Goal: Information Seeking & Learning: Learn about a topic

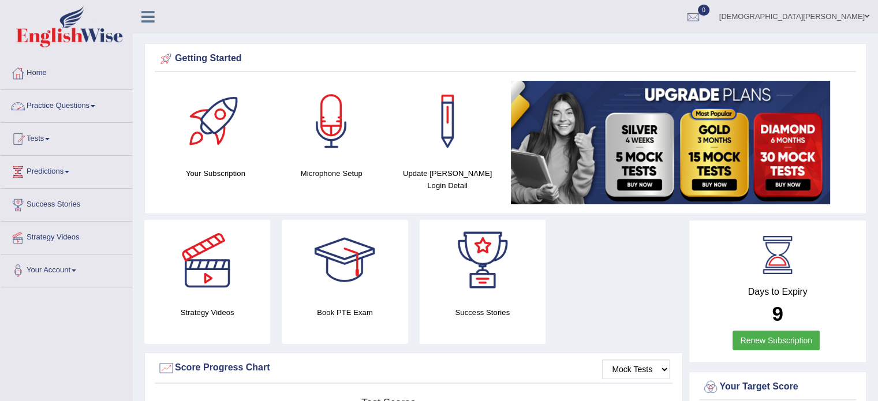
click at [74, 108] on link "Practice Questions" at bounding box center [67, 104] width 132 height 29
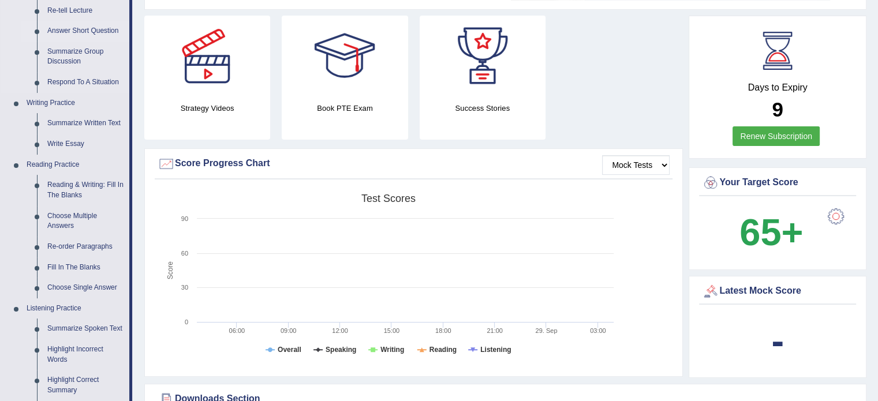
scroll to position [205, 0]
click at [74, 143] on link "Write Essay" at bounding box center [85, 143] width 87 height 21
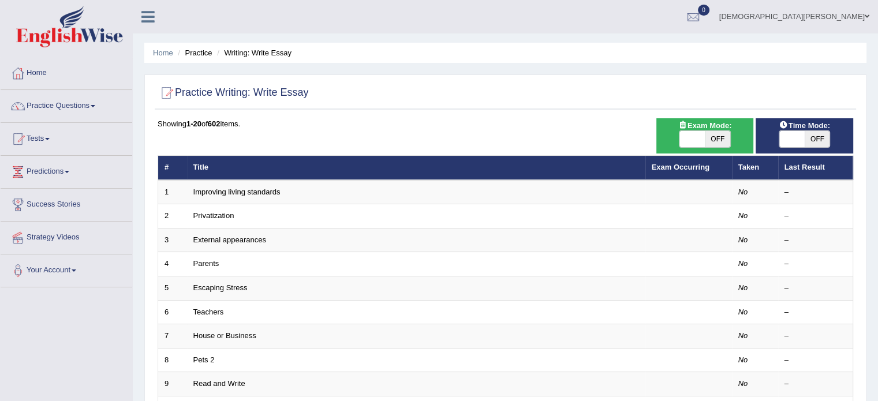
click at [714, 141] on span "OFF" at bounding box center [716, 139] width 25 height 16
checkbox input "true"
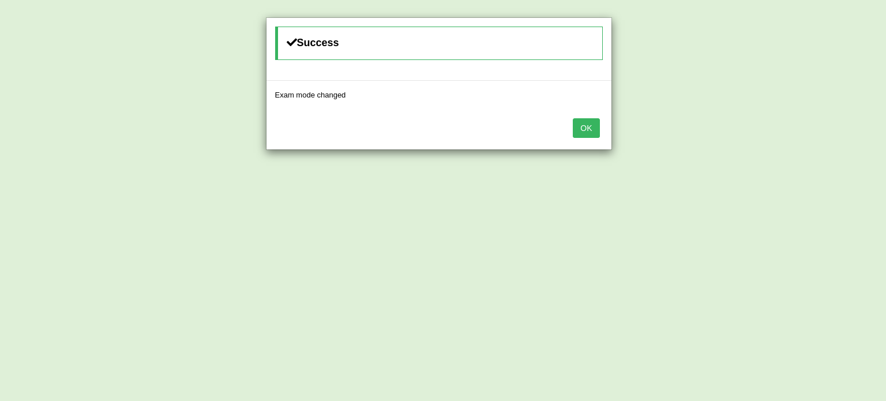
click at [582, 126] on button "OK" at bounding box center [586, 128] width 27 height 20
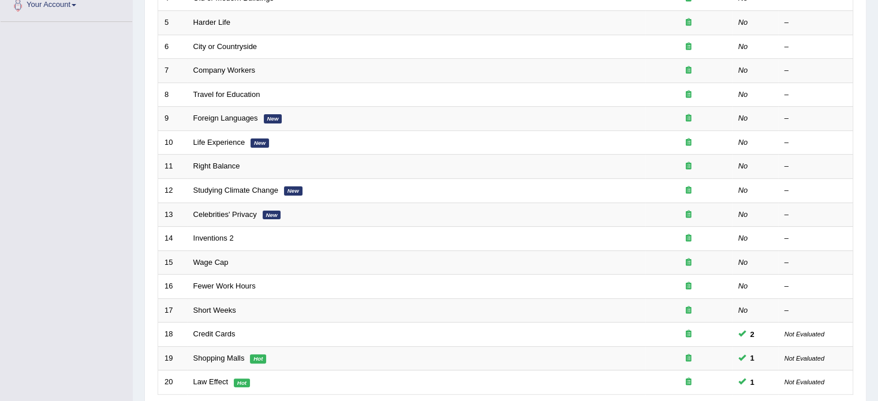
scroll to position [359, 0]
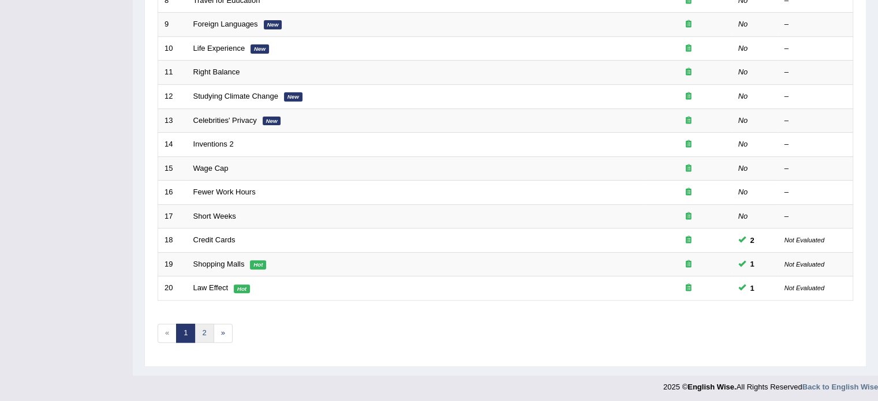
click at [202, 332] on link "2" at bounding box center [203, 333] width 19 height 19
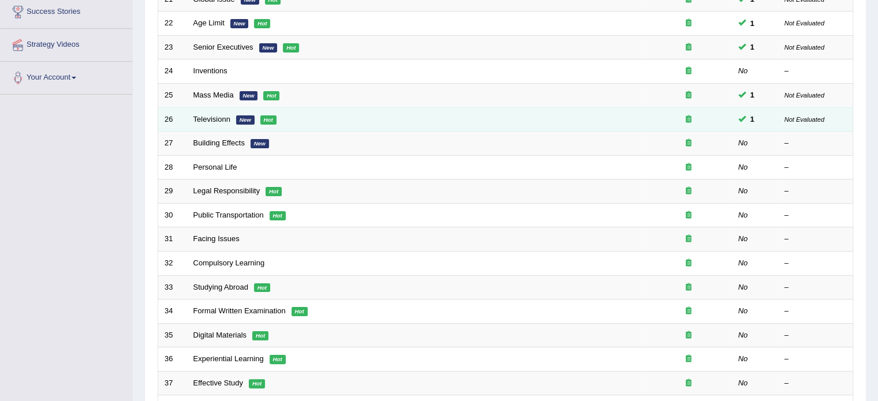
scroll to position [198, 0]
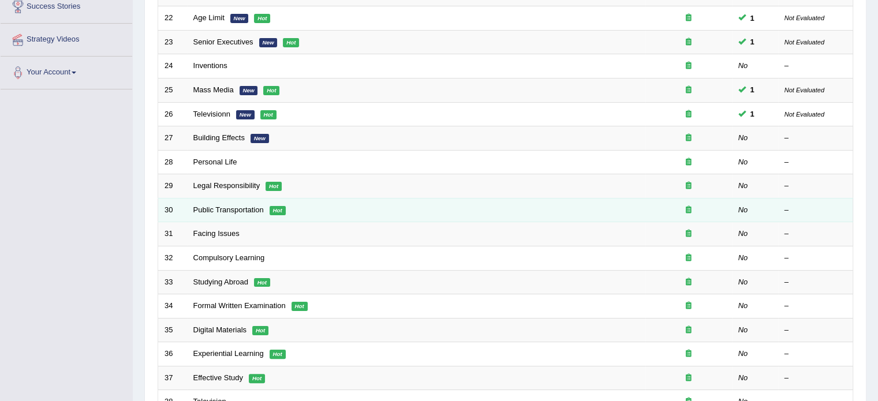
click at [608, 198] on td "Public Transportation Hot" at bounding box center [416, 210] width 458 height 24
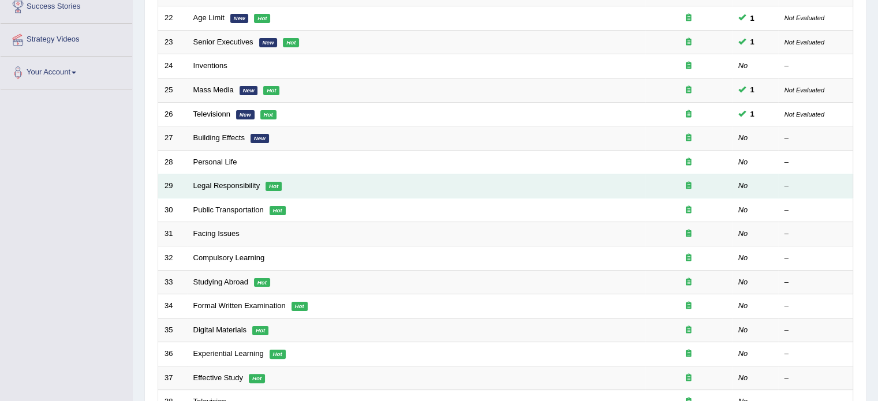
click at [279, 186] on em "Hot" at bounding box center [273, 186] width 16 height 9
click at [252, 186] on link "Legal Responsibility" at bounding box center [226, 185] width 67 height 9
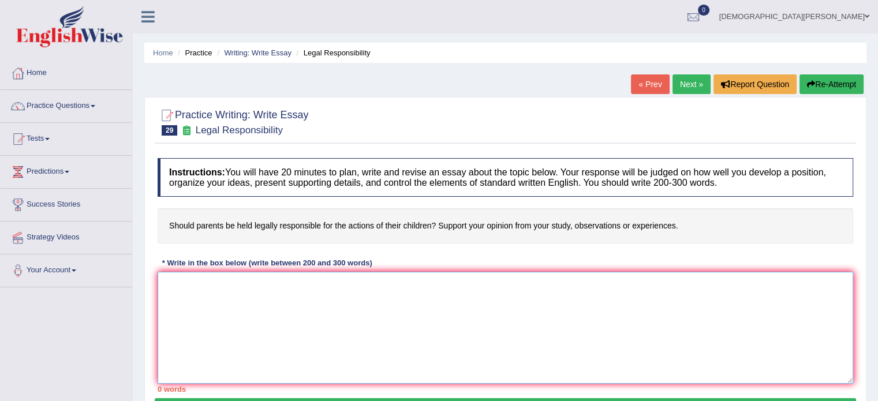
click at [217, 278] on textarea at bounding box center [505, 328] width 695 height 112
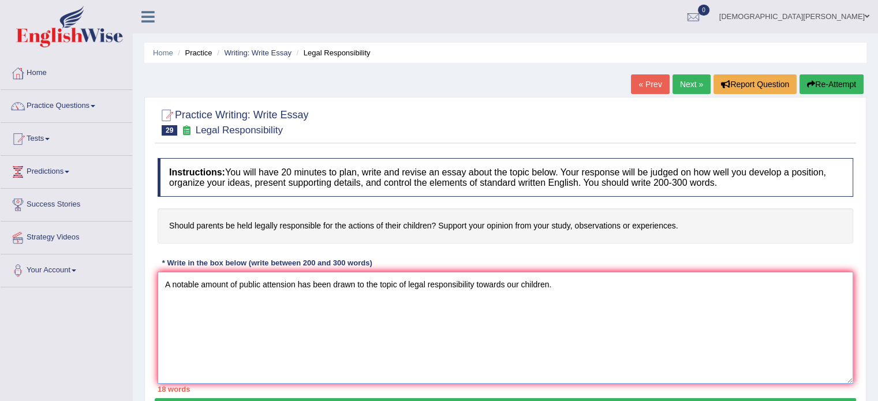
click at [283, 283] on textarea "A notable amount of public attension has been drawn to the topic of legal respo…" at bounding box center [505, 328] width 695 height 112
click at [470, 283] on textarea "A notable amount of public attention has been drawn to the topic of legal respo…" at bounding box center [505, 328] width 695 height 112
click at [404, 281] on textarea "A notable amount of public attention has been drawn to the topic of legal respo…" at bounding box center [505, 328] width 695 height 112
click at [563, 284] on textarea "A notable amount of public attention has been drawn to the topic of the legal r…" at bounding box center [505, 328] width 695 height 112
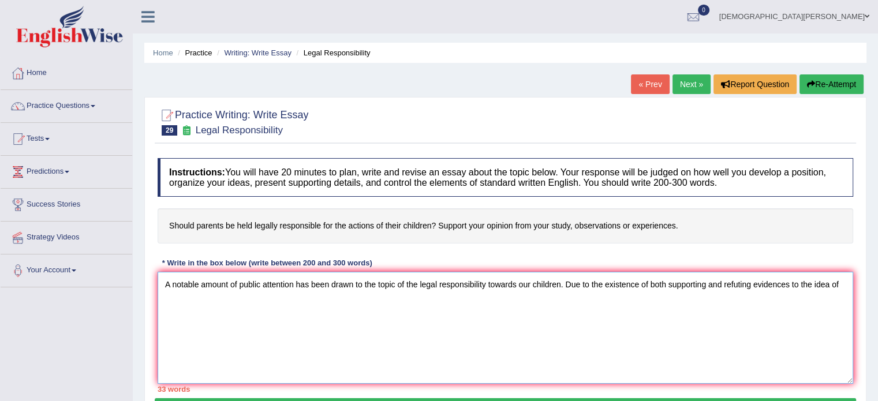
click at [559, 283] on textarea "A notable amount of public attention has been drawn to the topic of the legal r…" at bounding box center [505, 328] width 695 height 112
click at [418, 282] on textarea "A notable amount of public attention has been drawn to the topic of the legal r…" at bounding box center [505, 328] width 695 height 112
click at [753, 280] on textarea "A notable amount of public attention has been drawn to the topic of legal respo…" at bounding box center [505, 328] width 695 height 112
click at [751, 282] on textarea "A notable amount of public attention has been drawn to the topic of legal respo…" at bounding box center [505, 328] width 695 height 112
click at [293, 299] on textarea "A notable amount of public attention has been drawn to the topic of legal respo…" at bounding box center [505, 328] width 695 height 112
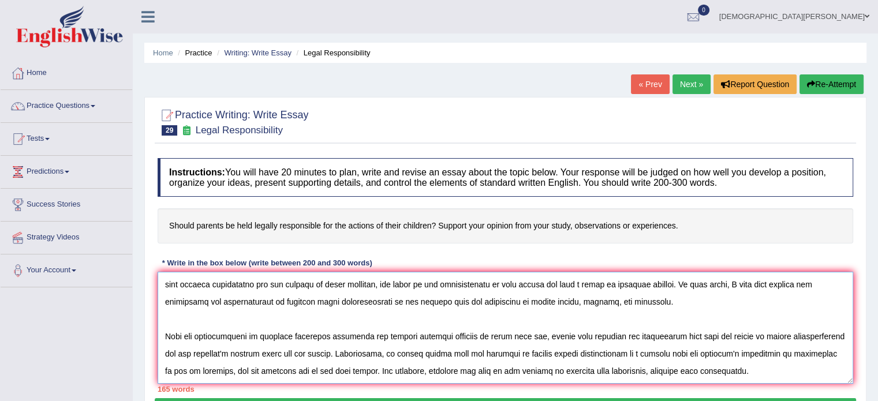
scroll to position [44, 0]
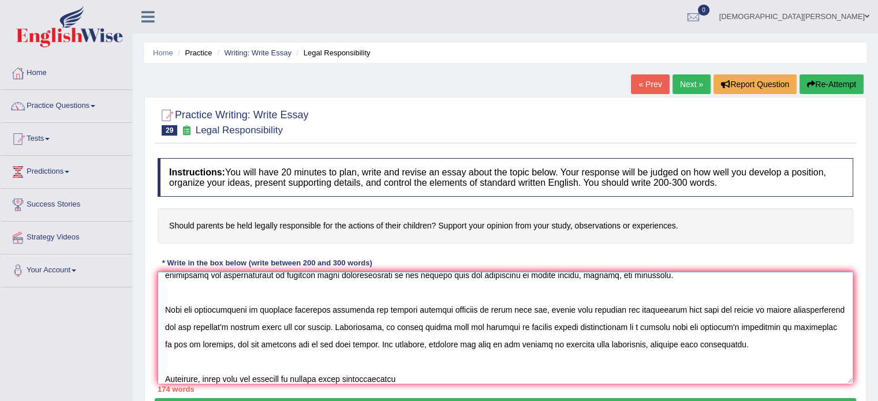
click at [306, 377] on textarea at bounding box center [505, 328] width 695 height 112
click at [395, 377] on textarea at bounding box center [505, 328] width 695 height 112
click at [390, 378] on textarea at bounding box center [505, 328] width 695 height 112
click at [468, 378] on textarea at bounding box center [505, 328] width 695 height 112
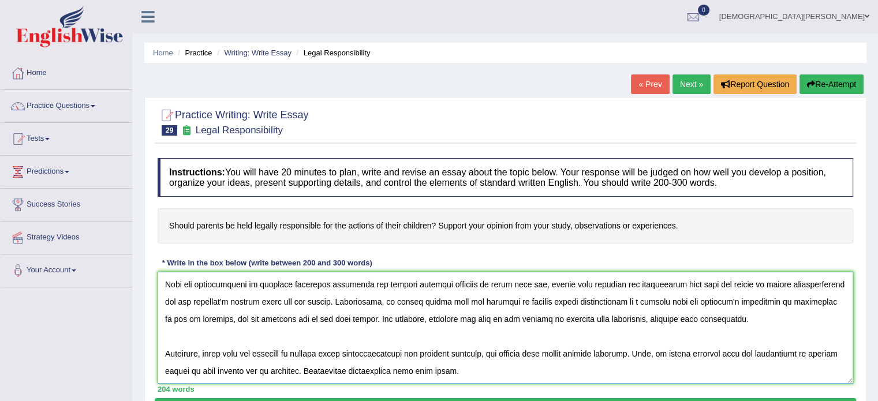
scroll to position [96, 0]
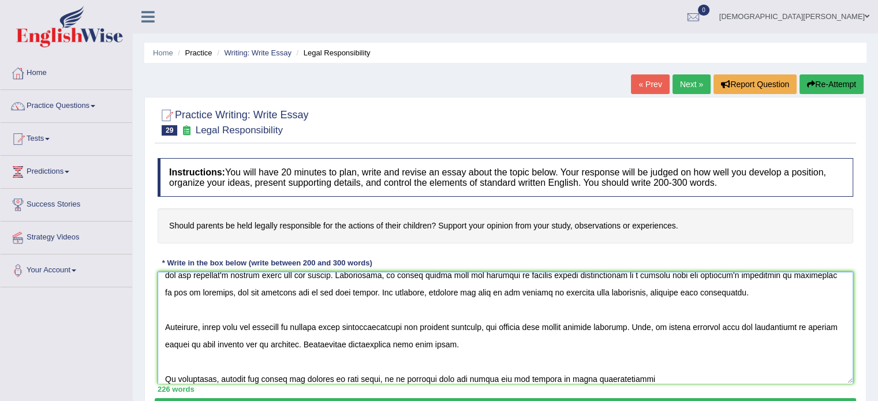
click at [549, 376] on textarea at bounding box center [505, 328] width 695 height 112
click at [660, 378] on textarea at bounding box center [505, 328] width 695 height 112
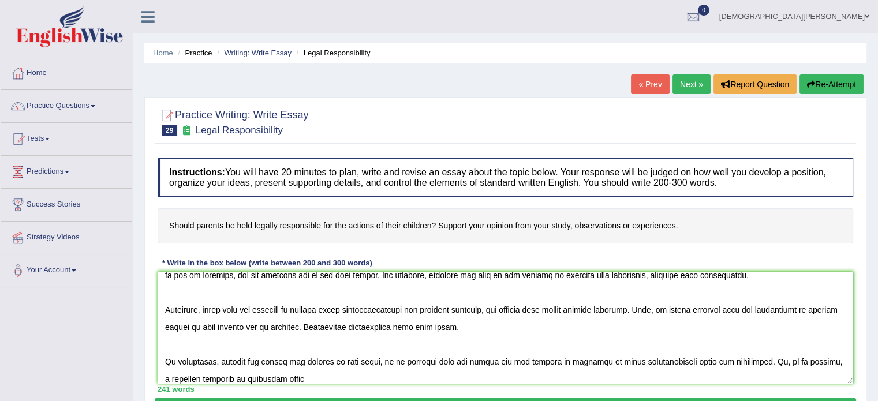
click at [805, 359] on textarea at bounding box center [505, 328] width 695 height 112
click at [258, 378] on textarea at bounding box center [505, 328] width 695 height 112
click at [799, 358] on textarea at bounding box center [505, 328] width 695 height 112
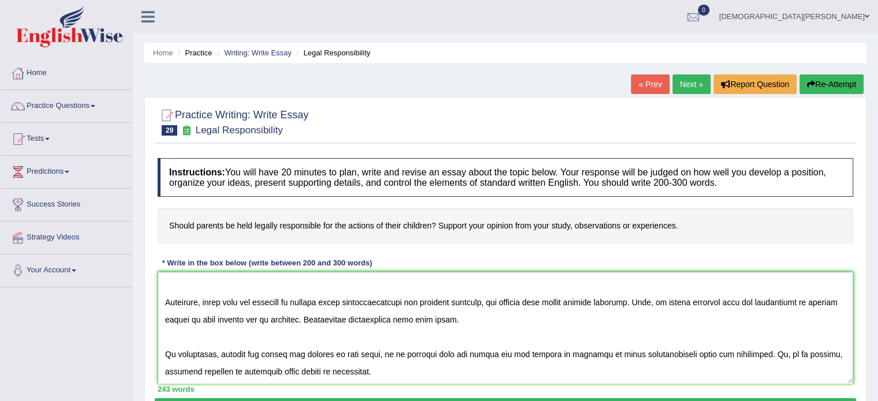
scroll to position [175, 0]
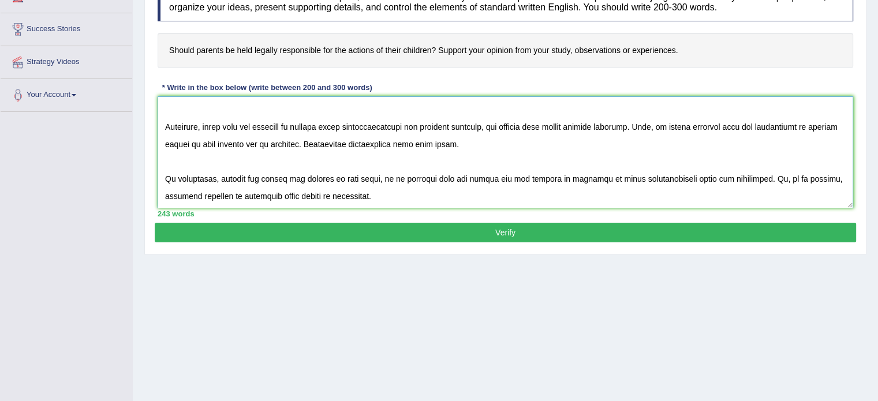
type textarea "A notable amount of public attention has been drawn to the topic of legal respo…"
click at [473, 231] on button "Verify" at bounding box center [505, 233] width 701 height 20
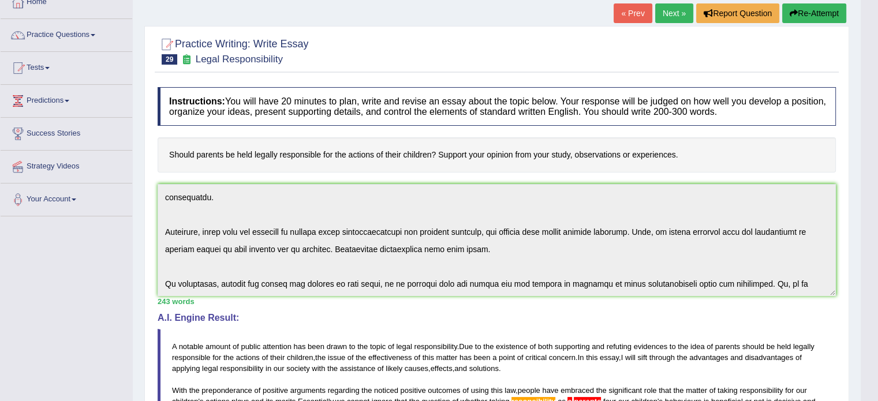
scroll to position [0, 0]
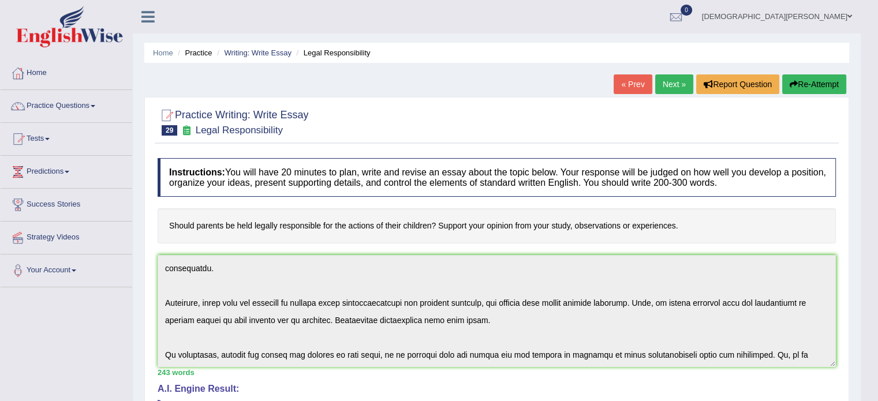
click at [671, 78] on link "Next »" at bounding box center [674, 84] width 38 height 20
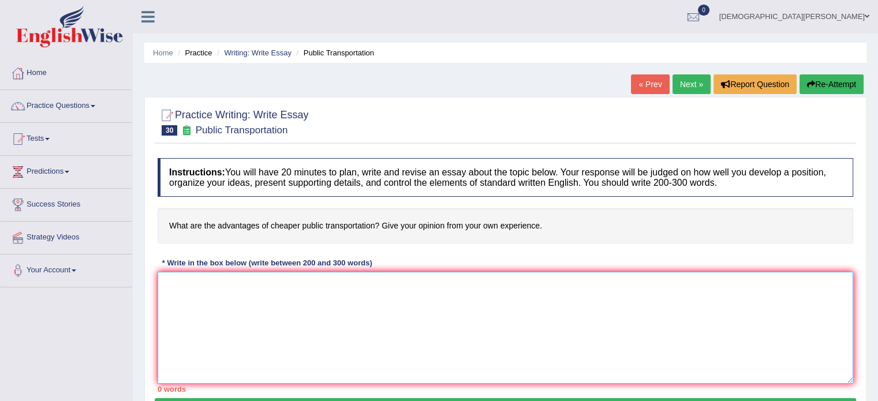
click at [280, 299] on textarea at bounding box center [505, 328] width 695 height 112
click at [78, 100] on link "Practice Questions" at bounding box center [67, 104] width 132 height 29
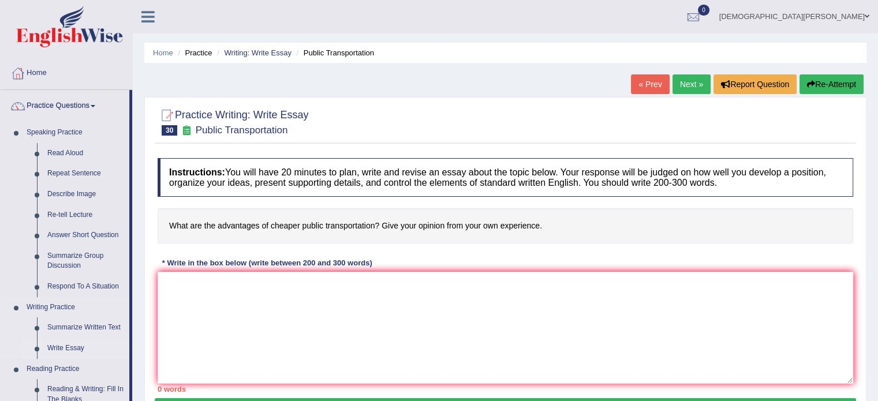
click at [69, 346] on link "Write Essay" at bounding box center [85, 348] width 87 height 21
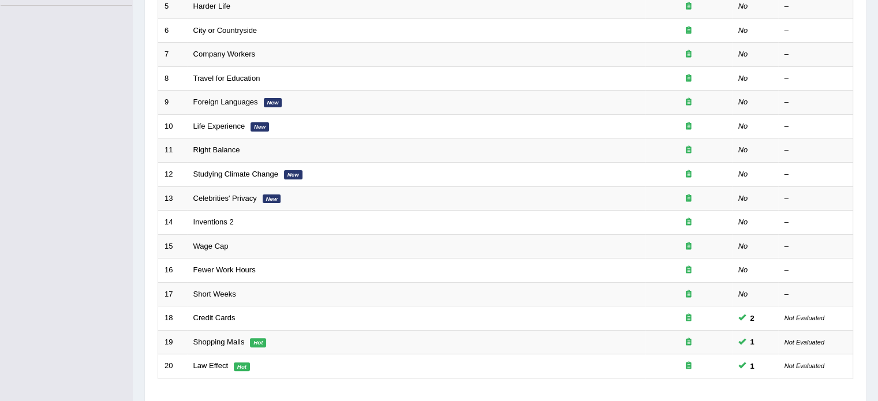
scroll to position [359, 0]
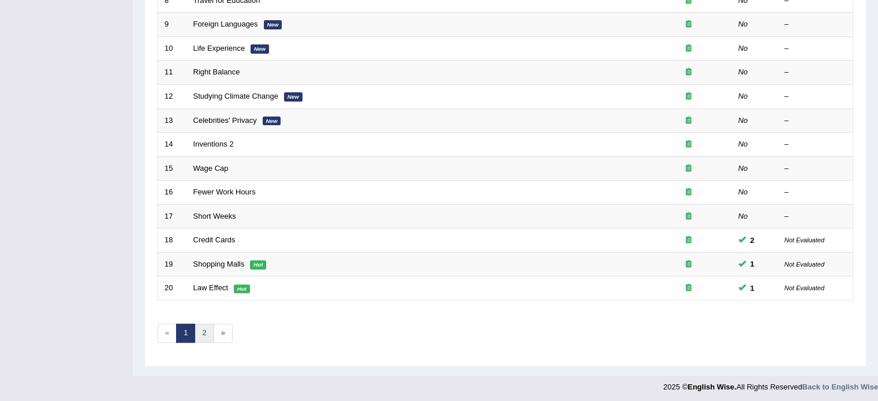
click at [203, 333] on link "2" at bounding box center [203, 333] width 19 height 19
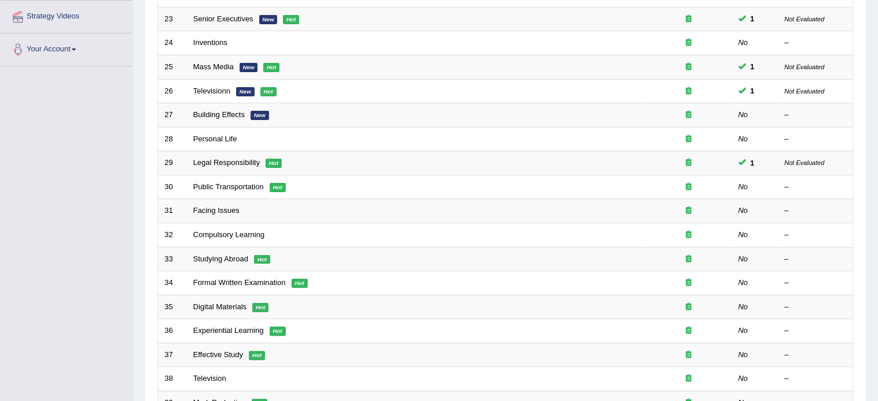
scroll to position [222, 0]
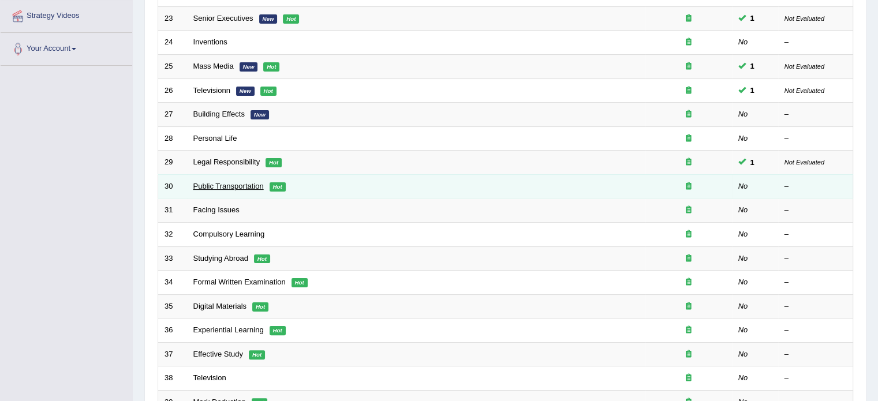
click at [248, 182] on link "Public Transportation" at bounding box center [228, 186] width 70 height 9
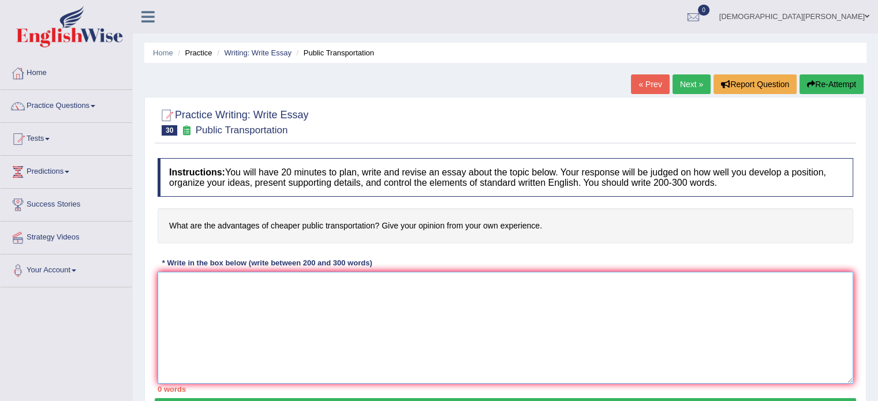
click at [252, 298] on textarea at bounding box center [505, 328] width 695 height 112
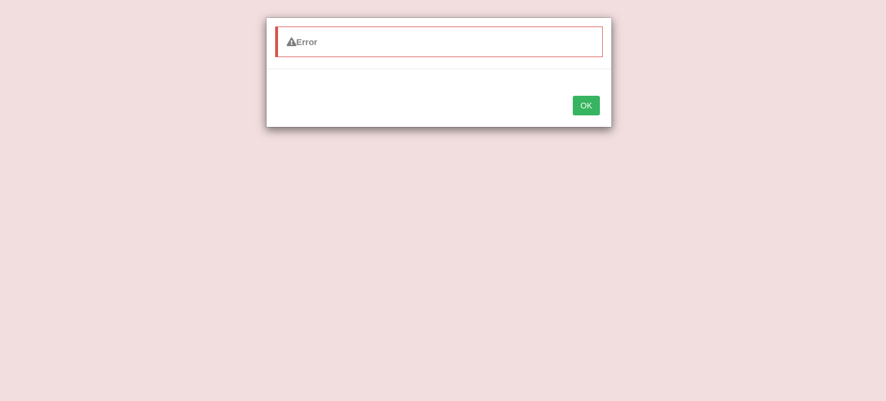
click at [748, 138] on div "Error OK" at bounding box center [443, 200] width 886 height 401
click at [591, 106] on button "OK" at bounding box center [586, 106] width 27 height 20
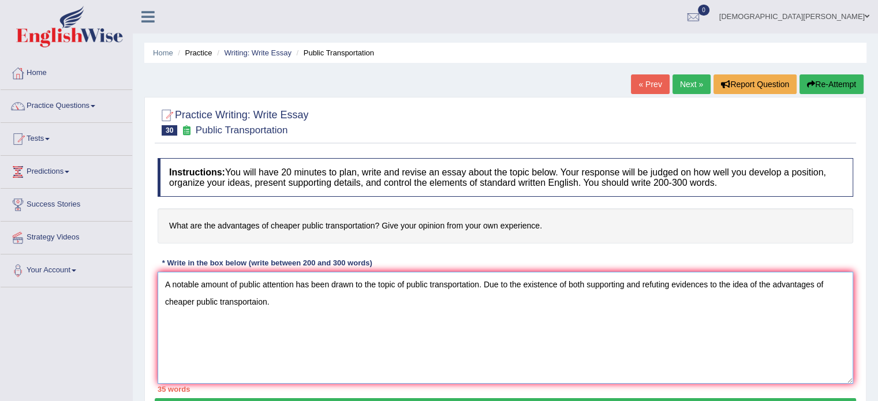
click at [279, 306] on textarea "A notable amount of public attention has been drawn to the topic of public tran…" at bounding box center [505, 328] width 695 height 112
click at [164, 301] on textarea "A notable amount of public attention has been drawn to the topic of public tran…" at bounding box center [505, 328] width 695 height 112
click at [304, 303] on textarea "A notable amount of public attention has been drawn to the topic of public tran…" at bounding box center [505, 328] width 695 height 112
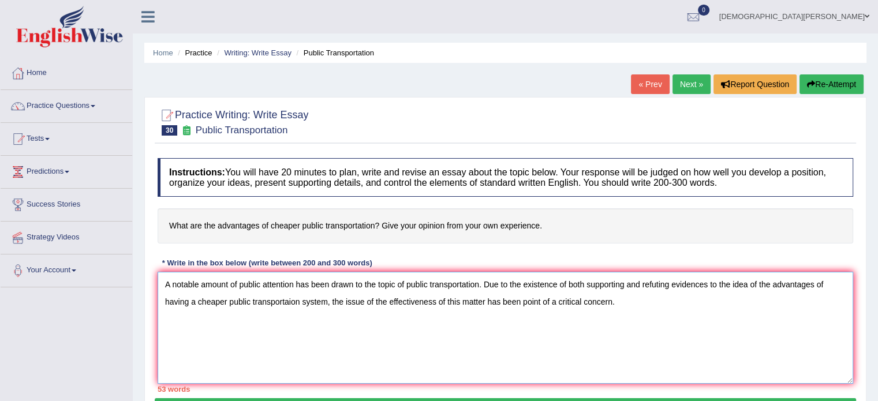
click at [554, 300] on textarea "A notable amount of public attention has been drawn to the topic of public tran…" at bounding box center [505, 328] width 695 height 112
click at [613, 302] on textarea "A notable amount of public attention has been drawn to the topic of public tran…" at bounding box center [505, 328] width 695 height 112
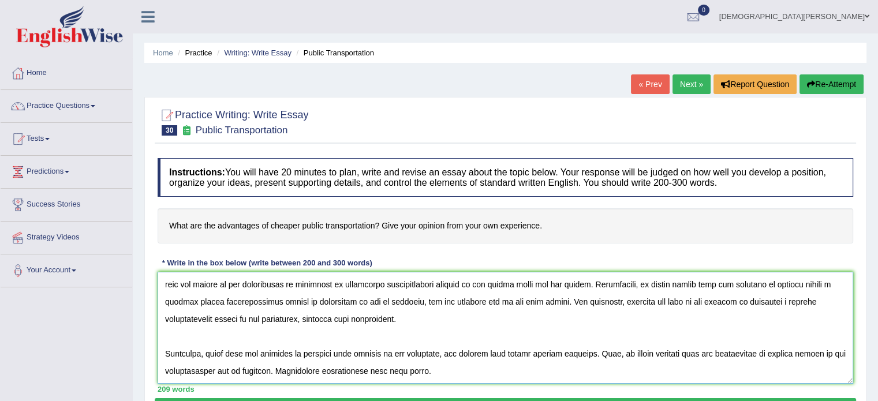
scroll to position [113, 0]
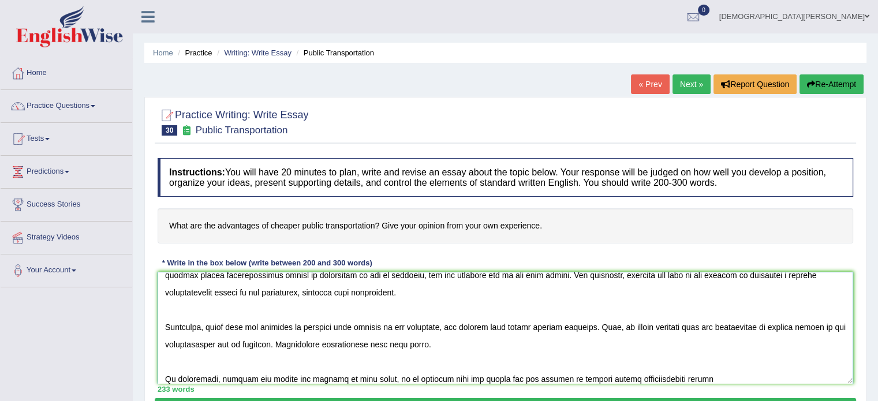
click at [550, 378] on textarea at bounding box center [505, 328] width 695 height 112
click at [717, 377] on textarea at bounding box center [505, 328] width 695 height 112
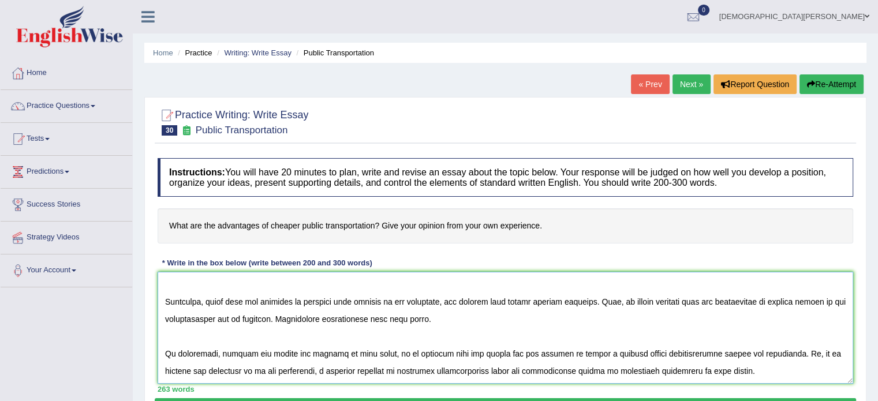
scroll to position [205, 0]
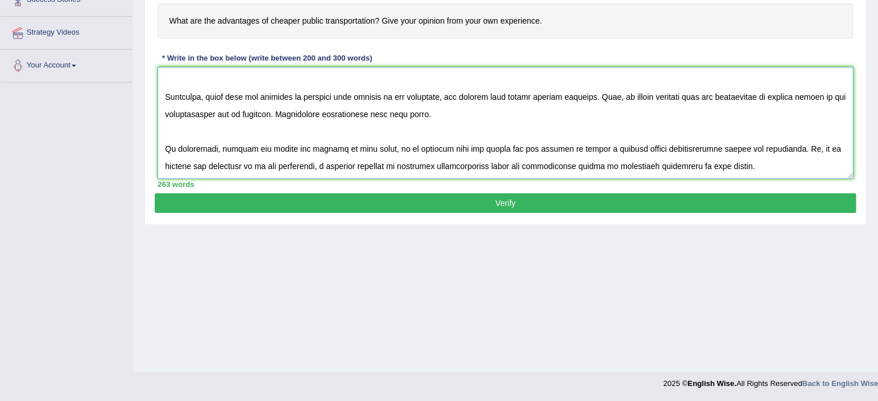
type textarea "A notable amount of public attention has been drawn to the topic of public tran…"
click at [568, 208] on button "Verify" at bounding box center [505, 203] width 701 height 20
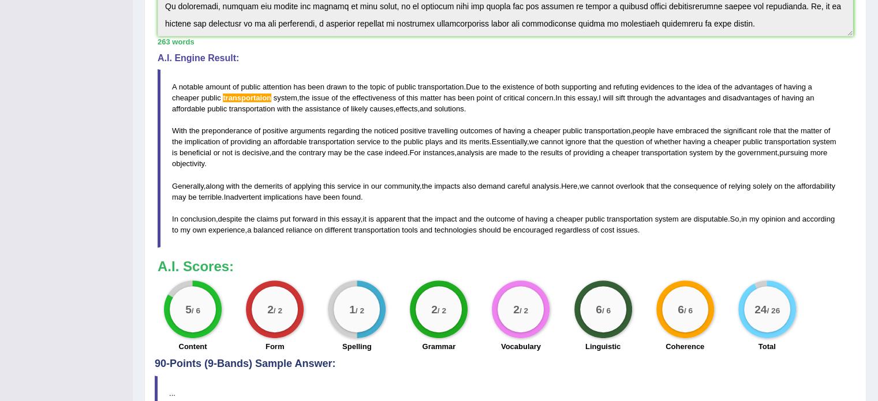
scroll to position [329, 0]
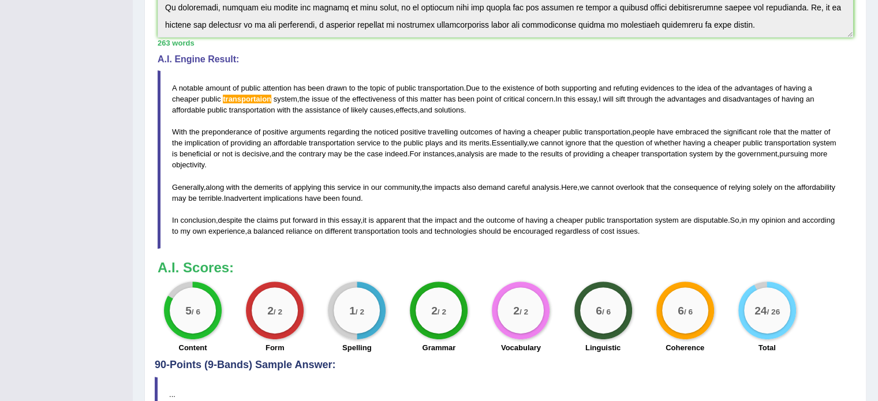
click at [239, 99] on span "transportaion" at bounding box center [247, 99] width 48 height 9
click at [246, 95] on span "transportaion" at bounding box center [247, 99] width 48 height 9
click at [247, 96] on span "transportaion" at bounding box center [247, 99] width 48 height 9
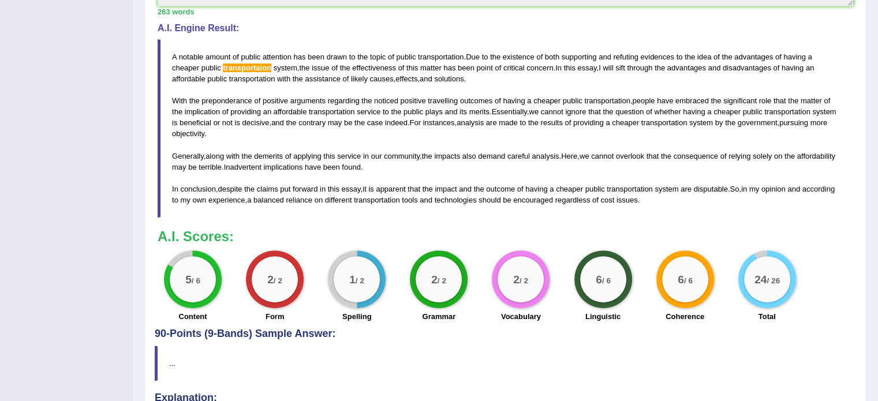
scroll to position [361, 0]
click at [241, 65] on span "transportaion" at bounding box center [247, 67] width 48 height 9
click at [233, 67] on span "transportaion" at bounding box center [247, 67] width 48 height 9
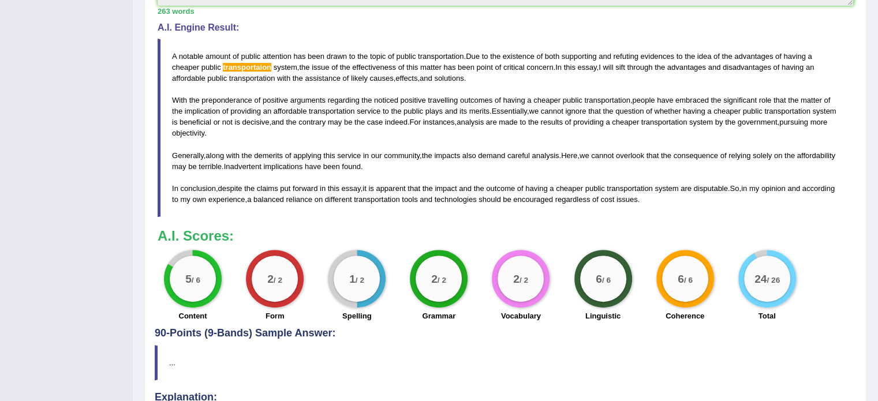
click at [233, 67] on span "transportaion" at bounding box center [247, 67] width 48 height 9
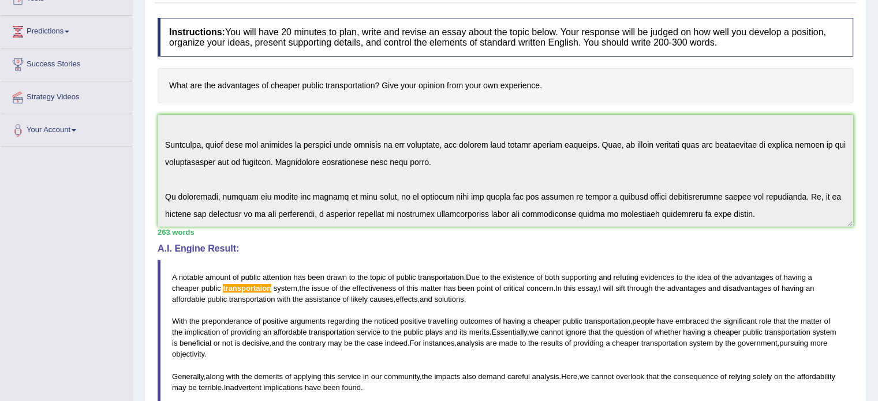
scroll to position [136, 0]
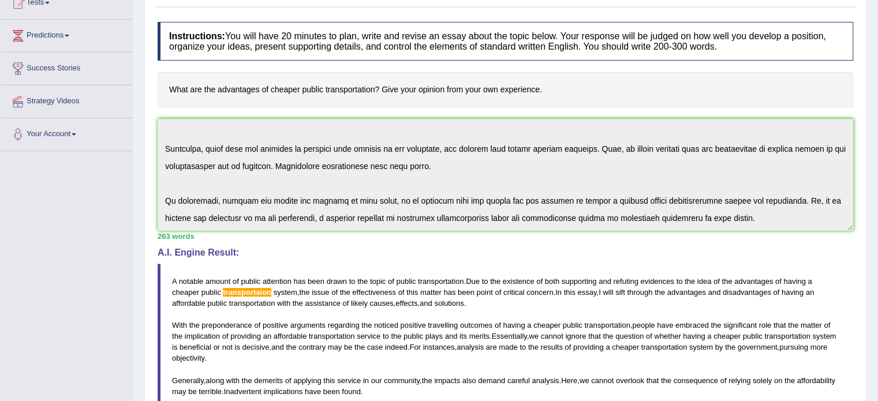
click at [173, 98] on h4 "What are the advantages of cheaper public transportation? Give your opinion fro…" at bounding box center [505, 89] width 695 height 35
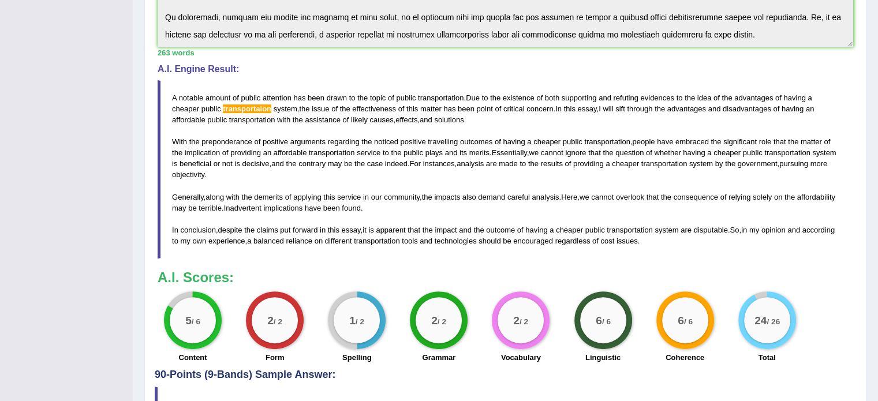
scroll to position [321, 0]
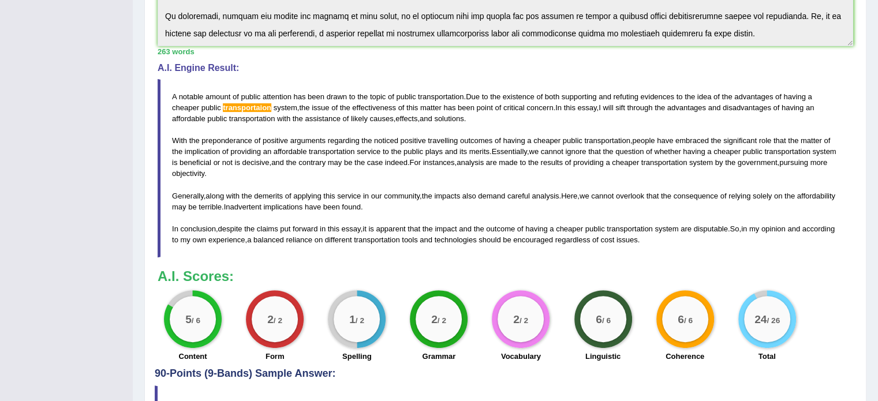
click at [347, 104] on span "the" at bounding box center [345, 107] width 10 height 9
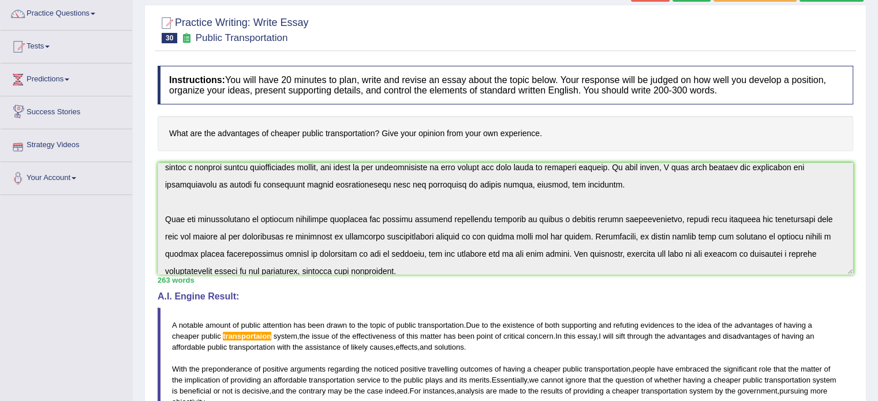
scroll to position [0, 0]
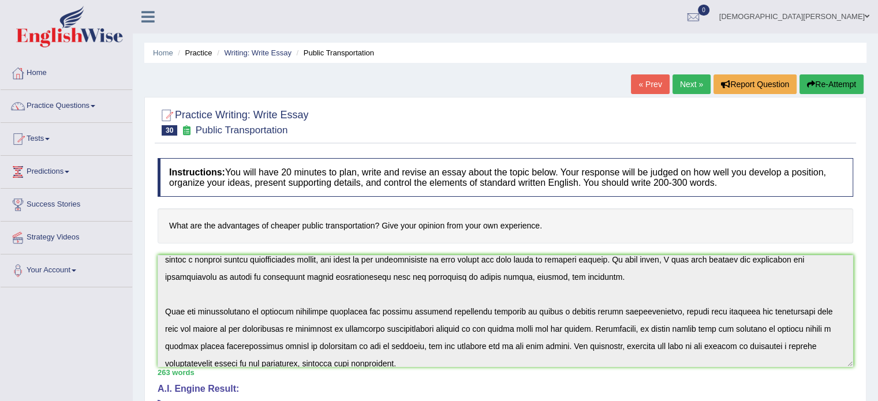
click at [91, 109] on link "Practice Questions" at bounding box center [67, 104] width 132 height 29
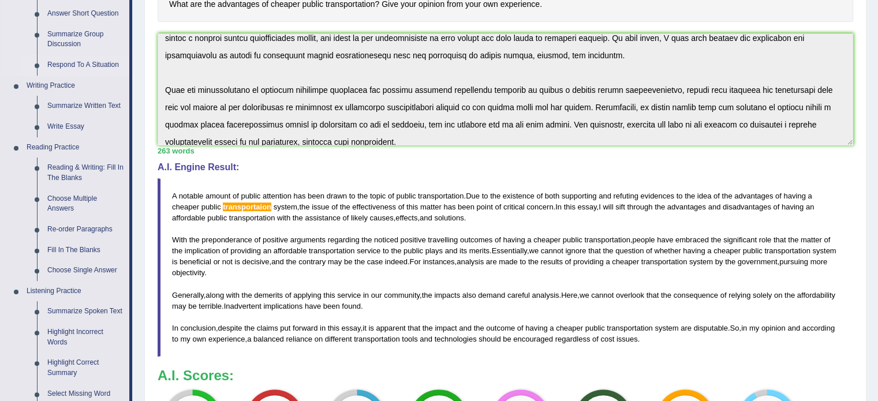
scroll to position [222, 0]
click at [68, 168] on link "Reading & Writing: Fill In The Blanks" at bounding box center [85, 173] width 87 height 31
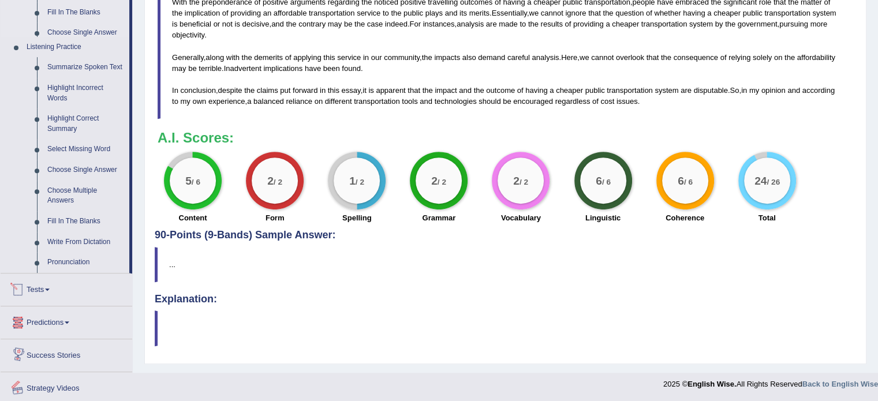
scroll to position [458, 0]
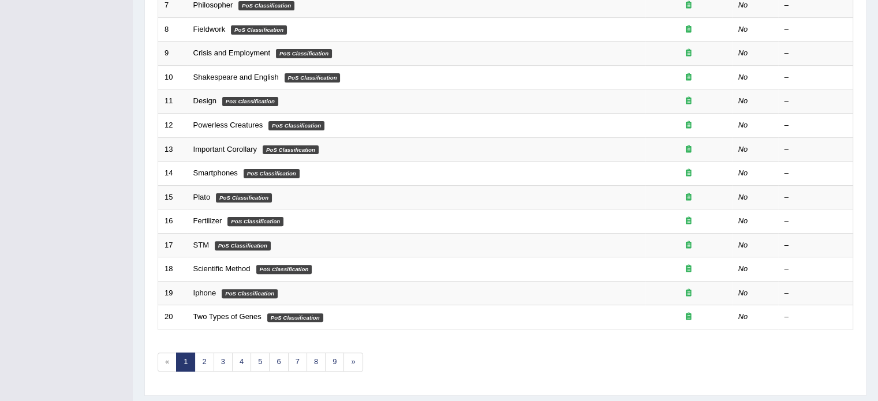
scroll to position [306, 0]
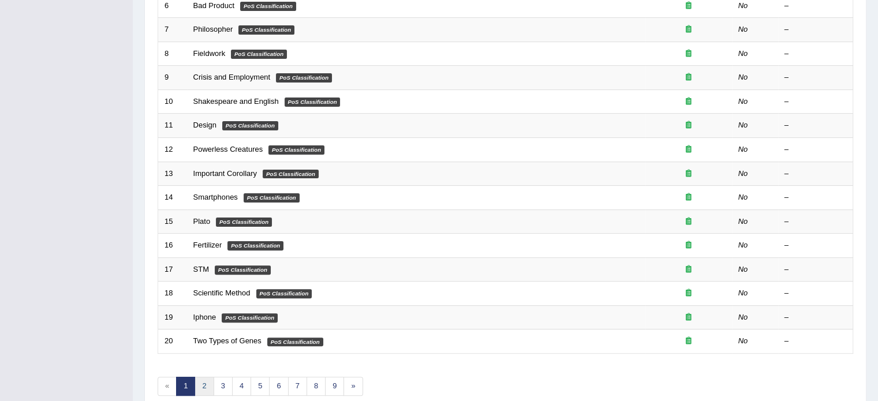
click at [200, 380] on link "2" at bounding box center [203, 386] width 19 height 19
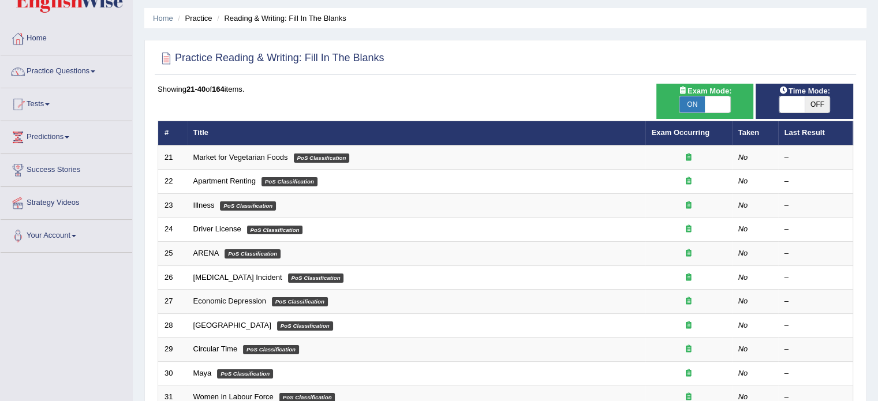
scroll to position [44, 0]
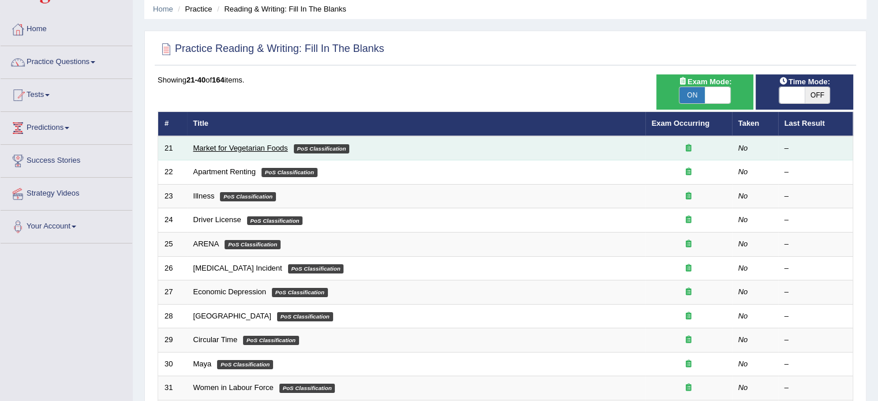
click at [255, 147] on link "Market for Vegetarian Foods" at bounding box center [240, 148] width 95 height 9
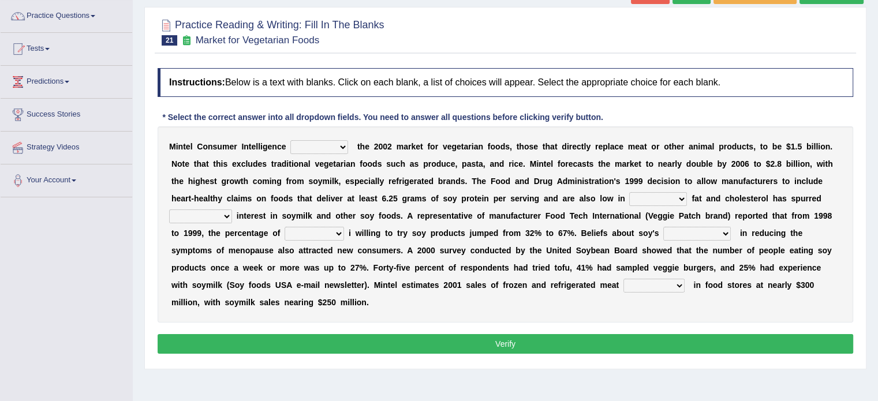
scroll to position [92, 0]
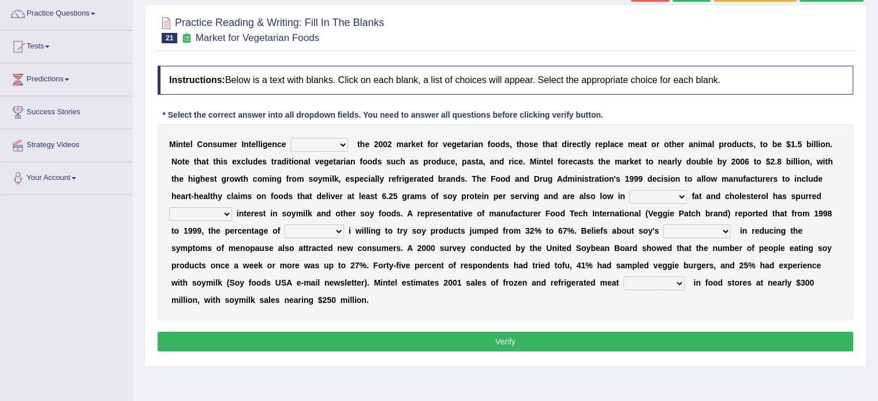
click at [343, 143] on select "deals fulfills creates estimates" at bounding box center [319, 145] width 58 height 14
select select "creates"
click at [290, 138] on select "deals fulfills creates estimates" at bounding box center [319, 145] width 58 height 14
click at [680, 199] on select "saturated solid acid liquid" at bounding box center [658, 197] width 58 height 14
select select "saturated"
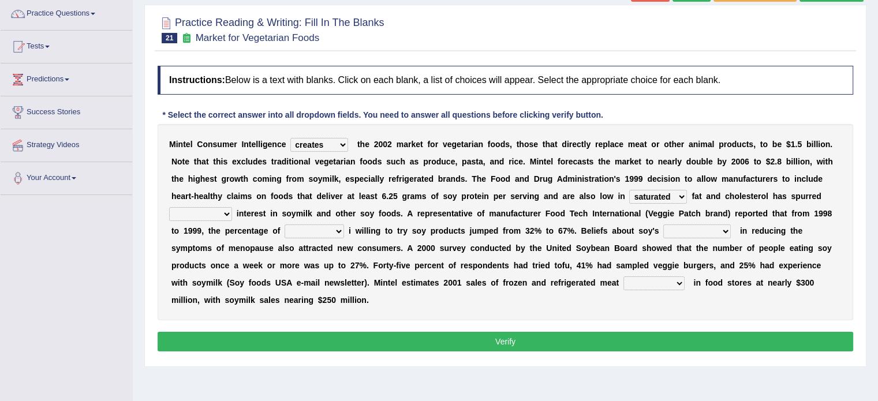
click at [629, 190] on select "saturated solid acid liquid" at bounding box center [658, 197] width 58 height 14
click at [724, 230] on select "effectiveness timeliness efficiency goodness" at bounding box center [697, 231] width 68 height 14
click at [222, 214] on select "good big tremendous extreme" at bounding box center [200, 214] width 63 height 14
select select "tremendous"
click at [169, 207] on select "good big tremendous extreme" at bounding box center [200, 214] width 63 height 14
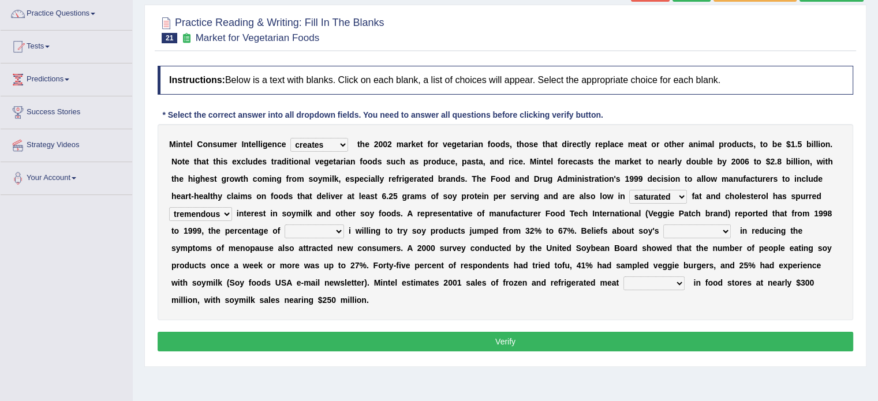
click at [341, 232] on select "guests consumers customers clients" at bounding box center [313, 231] width 59 height 14
select select "consumers"
click at [284, 224] on select "guests consumers customers clients" at bounding box center [313, 231] width 59 height 14
click at [723, 231] on select "effectiveness timeliness efficiency goodness" at bounding box center [697, 231] width 68 height 14
select select "effectiveness"
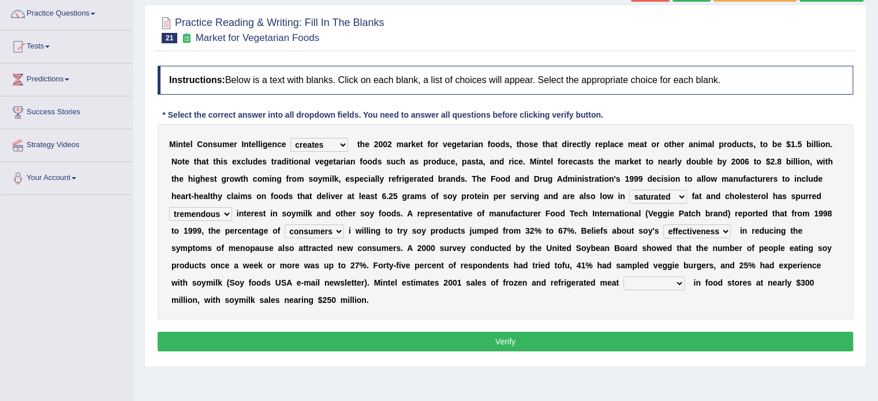
click at [663, 224] on select "effectiveness timeliness efficiency goodness" at bounding box center [697, 231] width 68 height 14
click at [658, 284] on select "foods choices staffs alternatives" at bounding box center [653, 283] width 61 height 14
select select "alternatives"
click at [623, 276] on select "foods choices staffs alternatives" at bounding box center [653, 283] width 61 height 14
click at [563, 341] on button "Verify" at bounding box center [505, 342] width 695 height 20
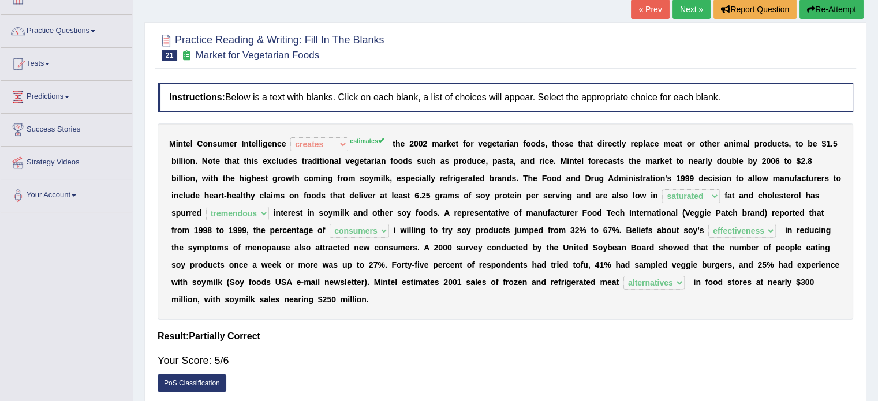
scroll to position [76, 0]
click at [691, 2] on link "Next »" at bounding box center [691, 9] width 38 height 20
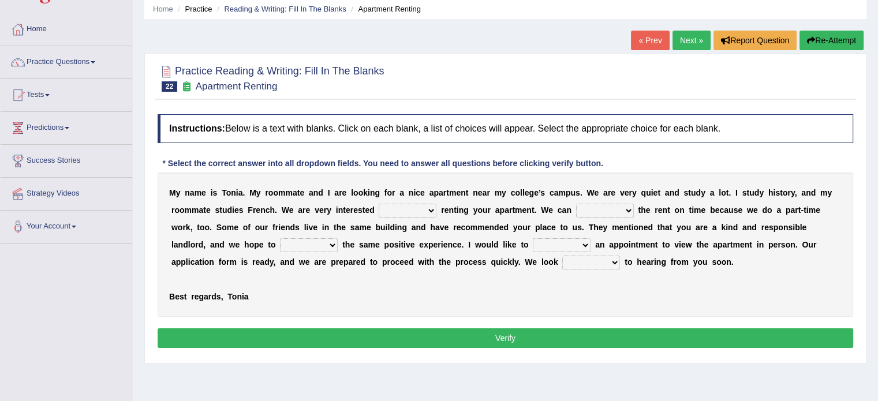
scroll to position [48, 0]
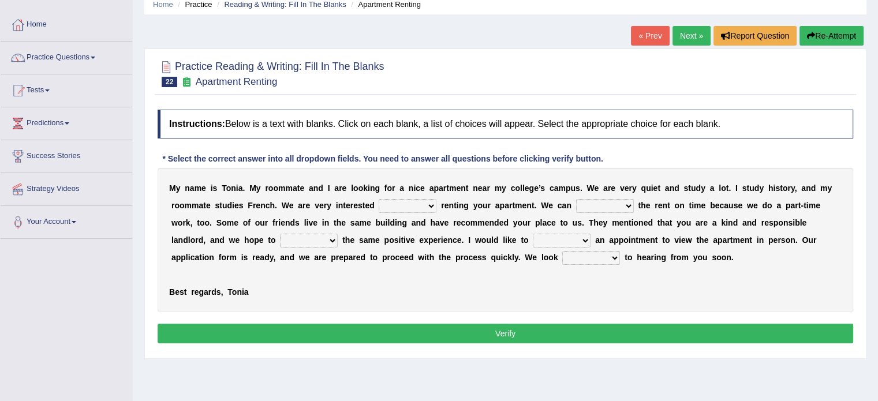
click at [430, 205] on select "for about at in" at bounding box center [407, 206] width 58 height 14
select select "in"
click at [378, 199] on select "for about at in" at bounding box center [407, 206] width 58 height 14
click at [627, 208] on select "afford get pay bring" at bounding box center [605, 206] width 58 height 14
select select "afford"
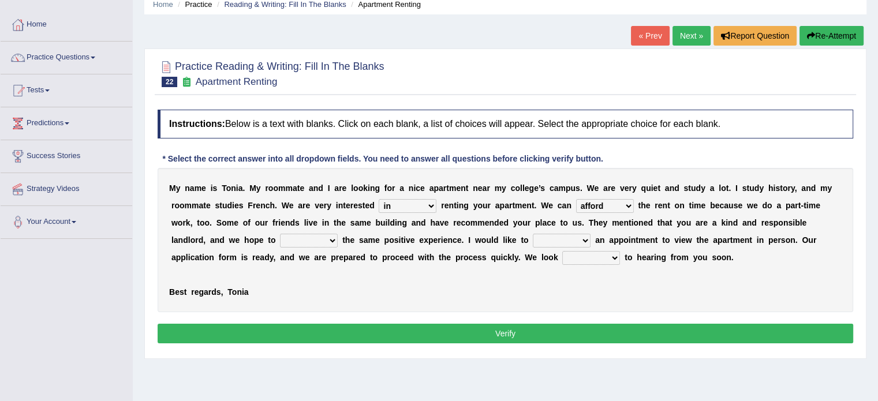
click at [576, 199] on select "afford get pay bring" at bounding box center [605, 206] width 58 height 14
click at [332, 240] on select "form meet have decide" at bounding box center [309, 241] width 58 height 14
select select "meet"
click at [280, 234] on select "form meet have decide" at bounding box center [309, 241] width 58 height 14
click at [584, 237] on select "own recall revise make" at bounding box center [562, 241] width 58 height 14
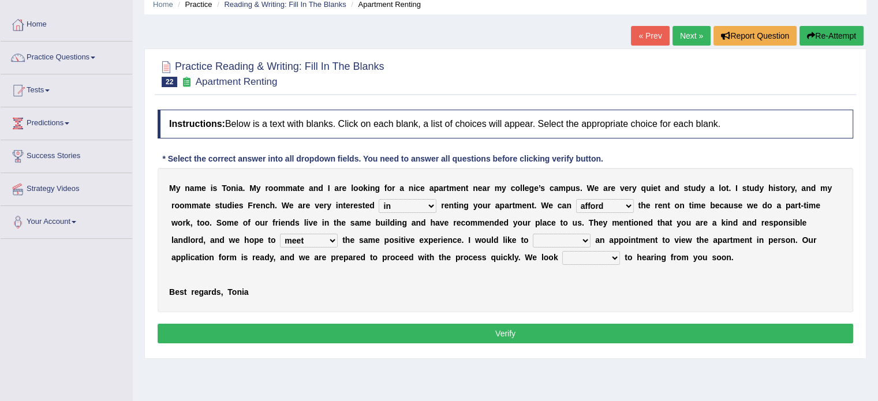
select select "make"
click at [533, 234] on select "own recall revise make" at bounding box center [562, 241] width 58 height 14
click at [618, 257] on select "around out in forward" at bounding box center [591, 258] width 58 height 14
select select "forward"
click at [562, 251] on select "around out in forward" at bounding box center [591, 258] width 58 height 14
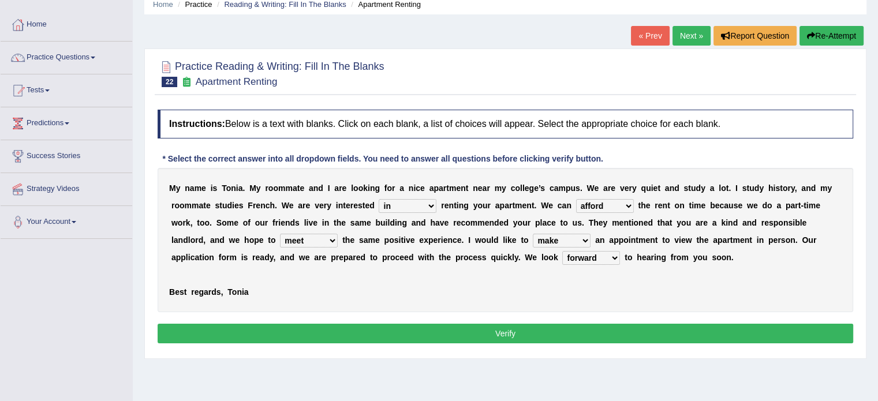
click at [579, 332] on button "Verify" at bounding box center [505, 334] width 695 height 20
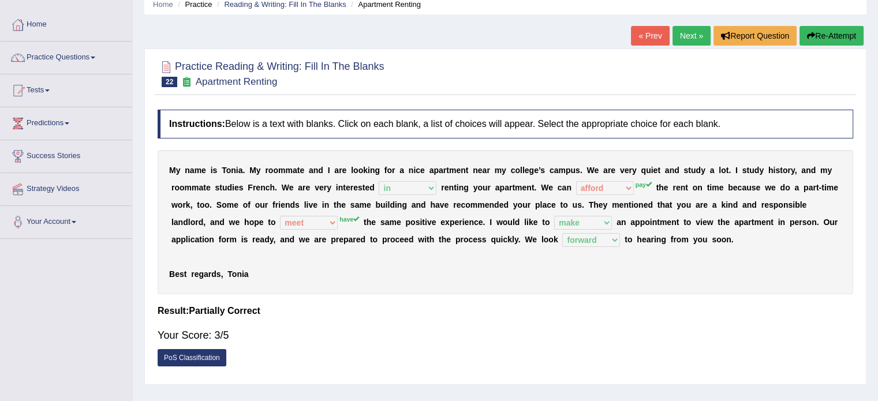
click at [579, 332] on div "Your Score: 3/5" at bounding box center [505, 335] width 695 height 28
click at [676, 34] on link "Next »" at bounding box center [691, 36] width 38 height 20
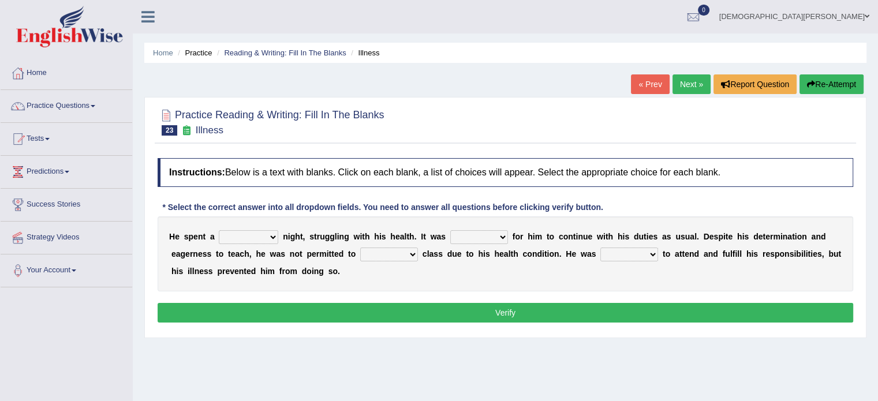
click at [274, 235] on select "cheerful restful meaningful painful" at bounding box center [248, 237] width 59 height 14
select select "painful"
click at [219, 230] on select "cheerful restful meaningful painful" at bounding box center [248, 237] width 59 height 14
click at [500, 237] on select "enjoyable simple difficult natural" at bounding box center [479, 237] width 58 height 14
select select "difficult"
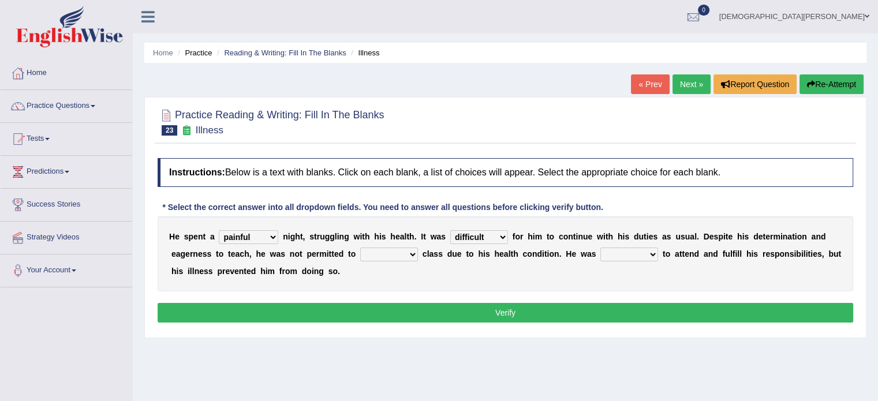
click at [450, 230] on select "enjoyable simple difficult natural" at bounding box center [479, 237] width 58 height 14
click at [412, 253] on select "teach leave cancel attend" at bounding box center [389, 255] width 58 height 14
select select "cancel"
click at [360, 248] on select "teach leave cancel attend" at bounding box center [389, 255] width 58 height 14
click at [653, 251] on select "anxious forced lazy happy" at bounding box center [629, 255] width 58 height 14
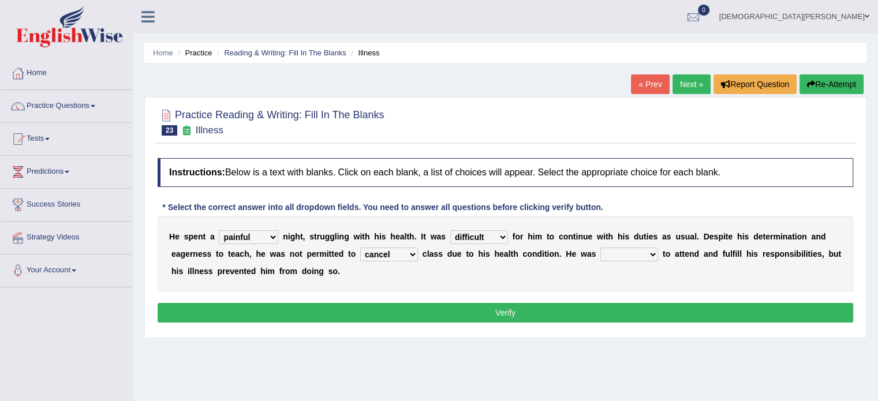
select select "forced"
click at [600, 248] on select "anxious forced lazy happy" at bounding box center [629, 255] width 58 height 14
click at [619, 317] on button "Verify" at bounding box center [505, 313] width 695 height 20
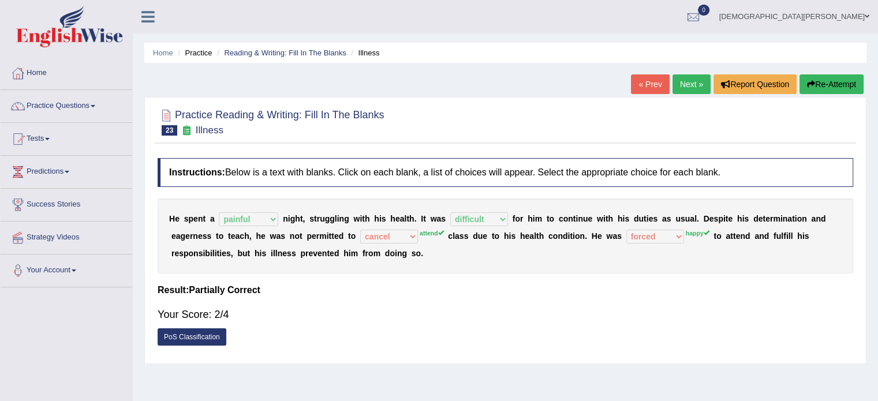
click at [691, 78] on link "Next »" at bounding box center [691, 84] width 38 height 20
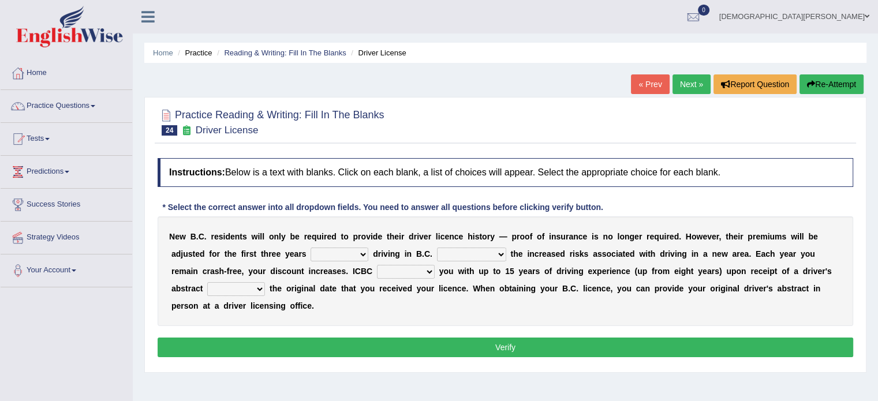
click at [363, 253] on select "within among against of" at bounding box center [339, 255] width 58 height 14
select select "of"
click at [310, 248] on select "within among against of" at bounding box center [339, 255] width 58 height 14
click at [499, 254] on select "depending on as for due to thanks to" at bounding box center [471, 255] width 69 height 14
select select "due to"
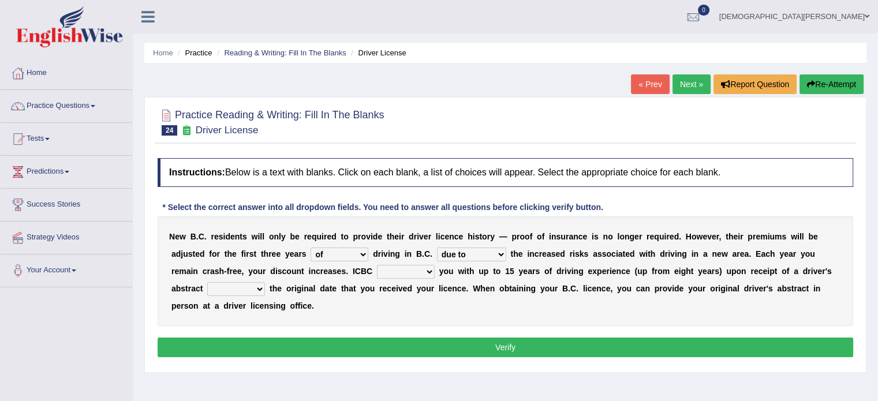
click at [437, 248] on select "depending on as for due to thanks to" at bounding box center [471, 255] width 69 height 14
click at [429, 271] on select "credited crediting credit will credit" at bounding box center [406, 272] width 58 height 14
select select "will credit"
click at [377, 265] on select "credited crediting credit will credit" at bounding box center [406, 272] width 58 height 14
click at [259, 289] on select "showing show shows shown" at bounding box center [236, 289] width 58 height 14
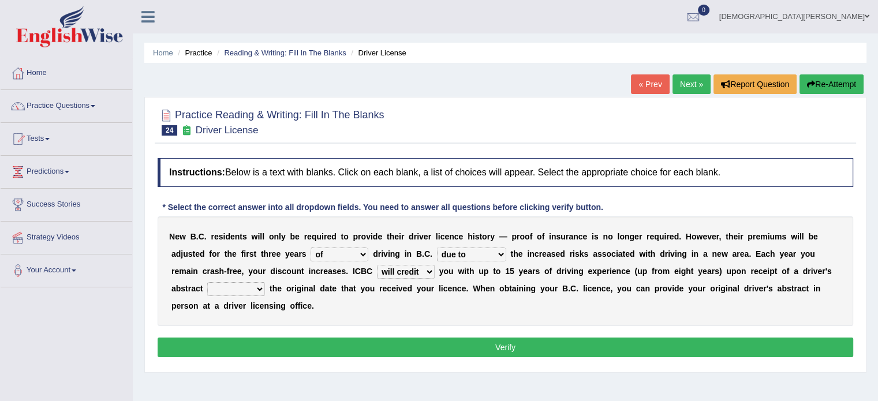
select select "shows"
click at [207, 282] on select "showing show shows shown" at bounding box center [236, 289] width 58 height 14
click at [256, 344] on button "Verify" at bounding box center [505, 348] width 695 height 20
